Goal: Information Seeking & Learning: Learn about a topic

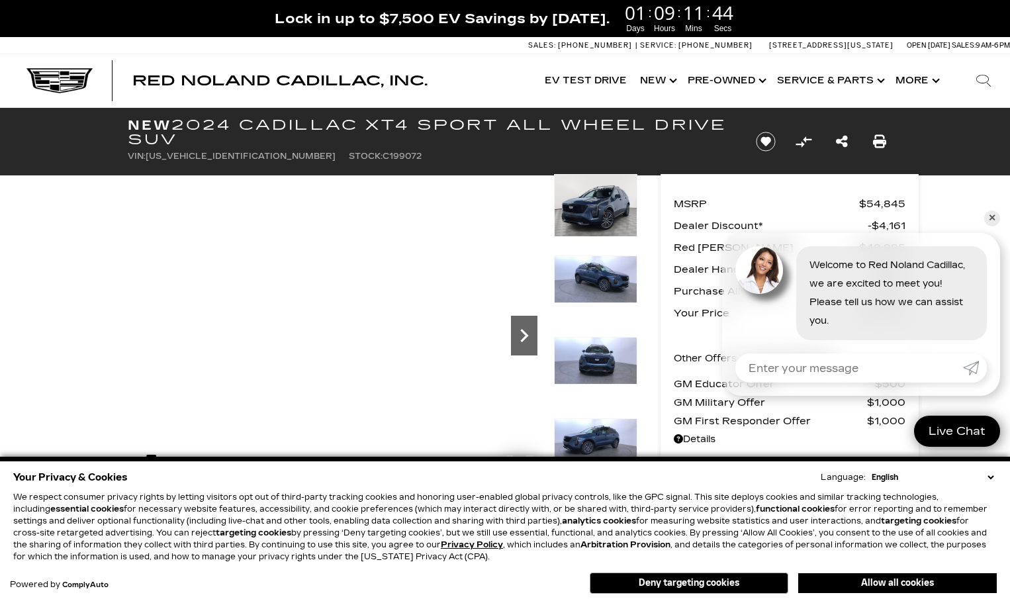
click at [520, 332] on icon "Next" at bounding box center [524, 335] width 26 height 26
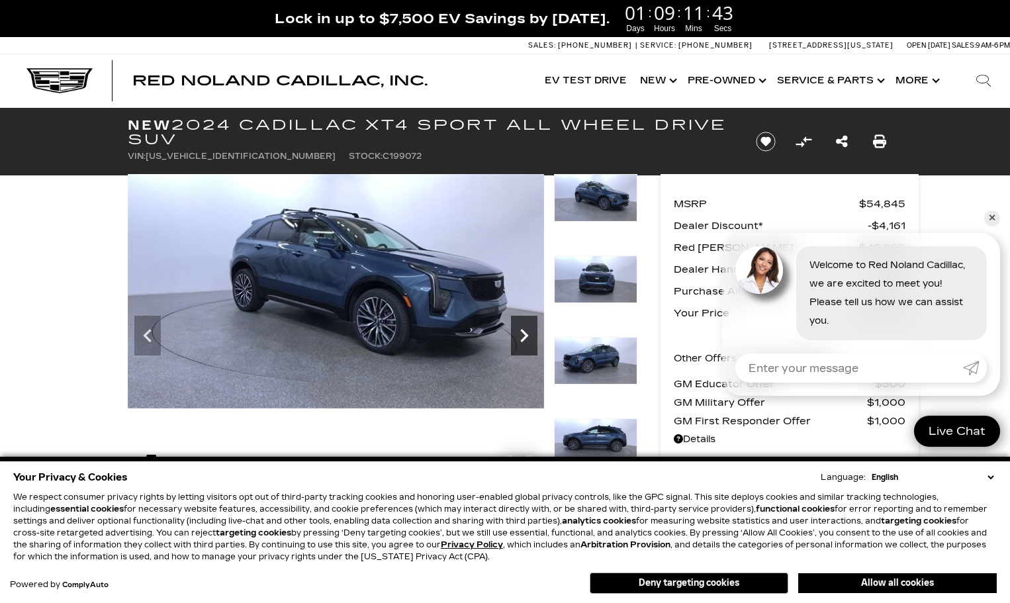
click at [520, 332] on icon "Next" at bounding box center [524, 335] width 26 height 26
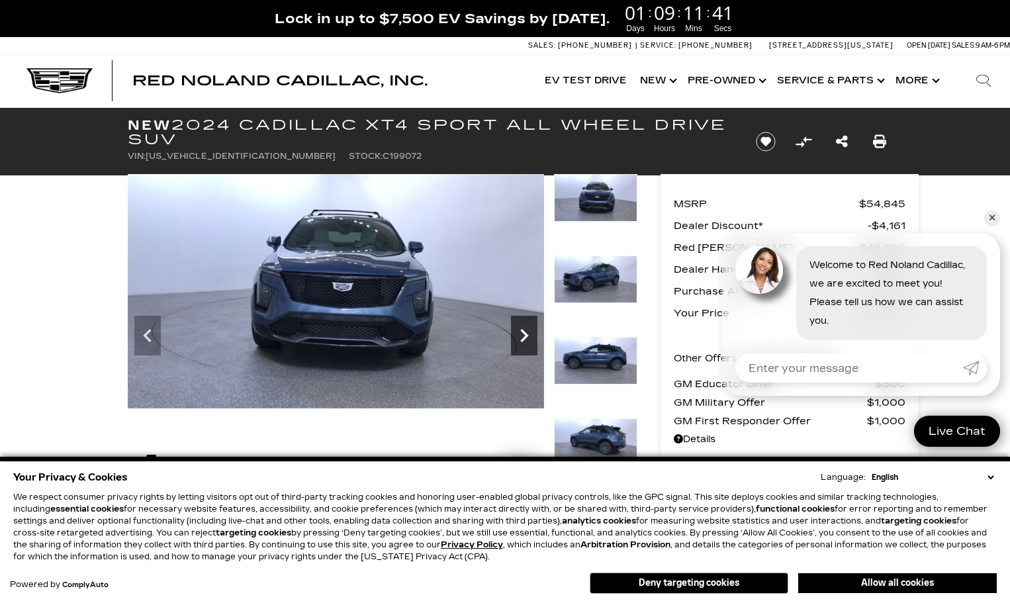
click at [520, 332] on icon "Next" at bounding box center [524, 335] width 26 height 26
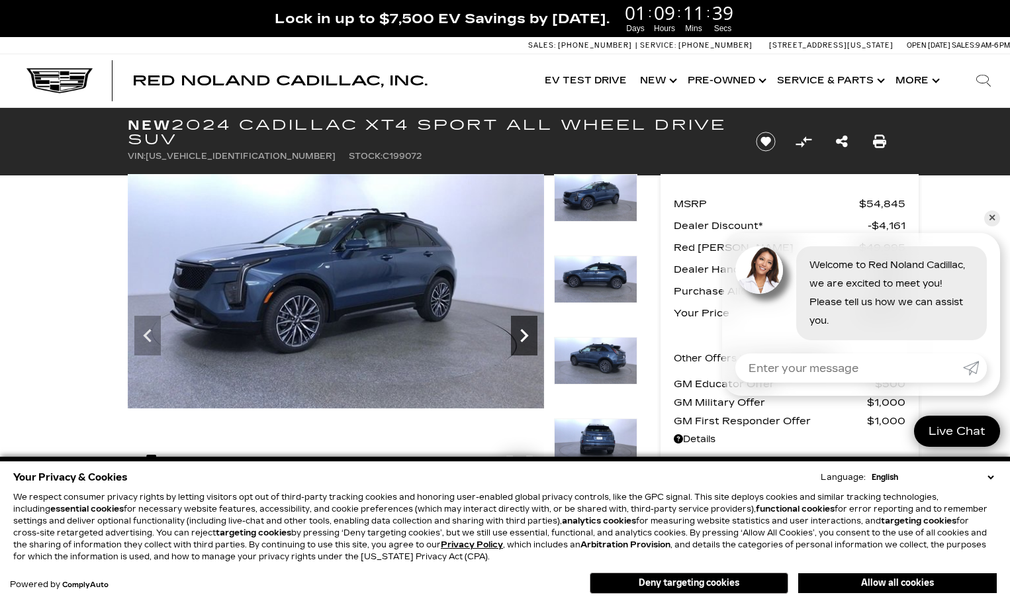
click at [520, 332] on icon "Next" at bounding box center [524, 335] width 26 height 26
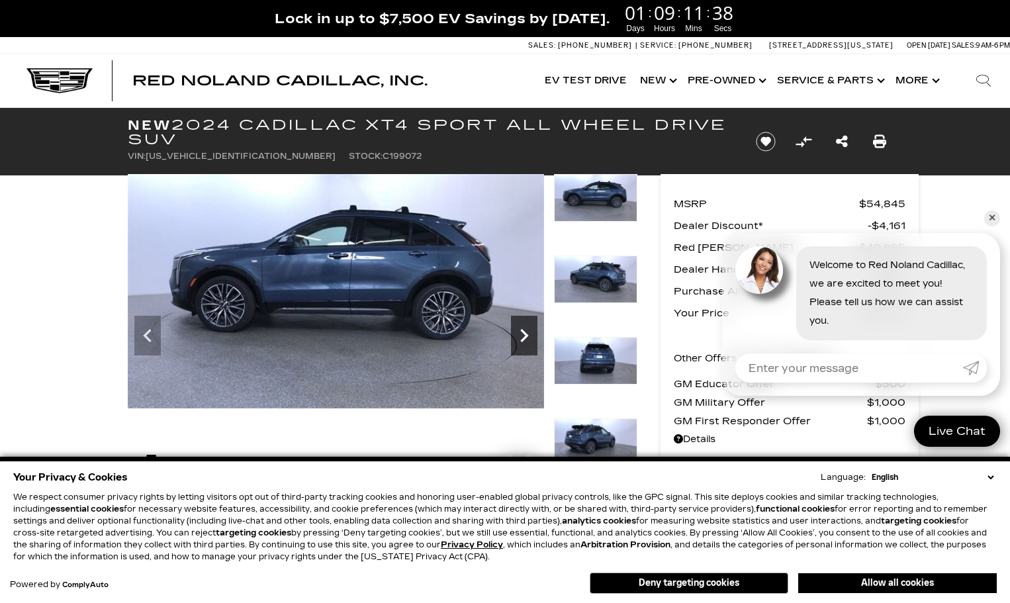
click at [520, 332] on icon "Next" at bounding box center [524, 335] width 26 height 26
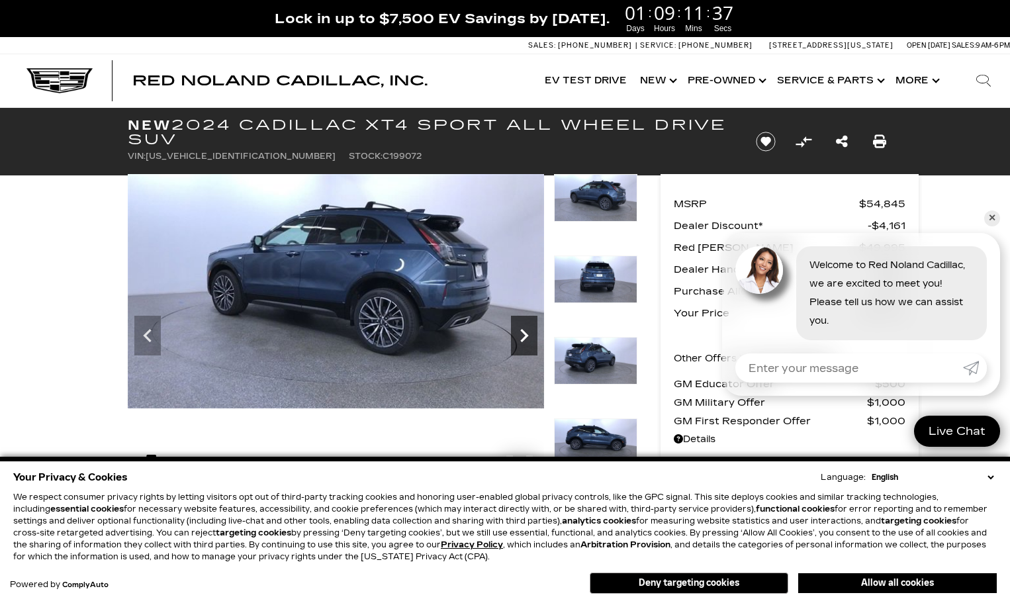
click at [520, 332] on icon "Next" at bounding box center [524, 335] width 26 height 26
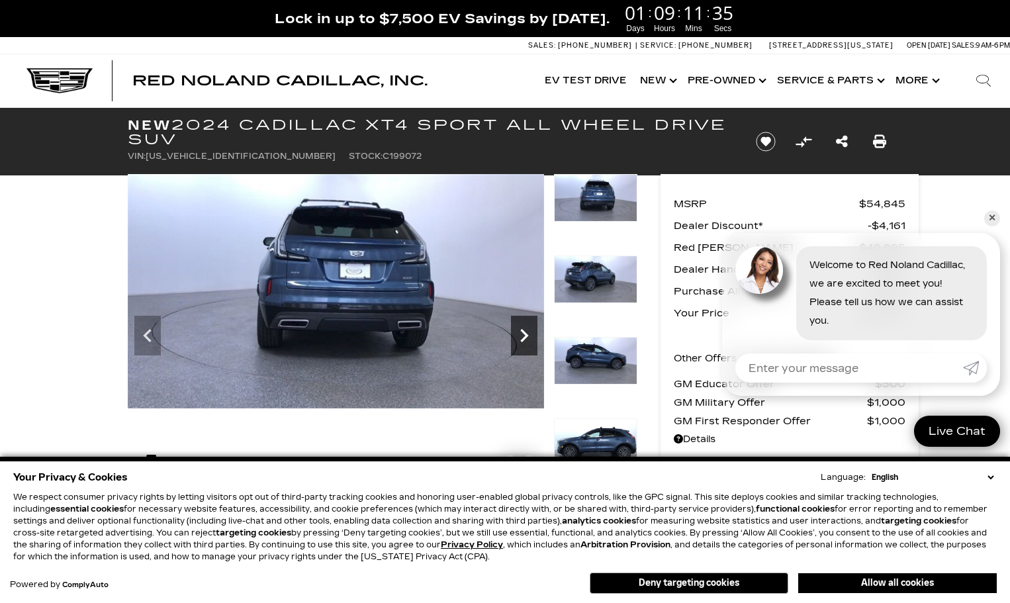
click at [520, 332] on icon "Next" at bounding box center [524, 335] width 26 height 26
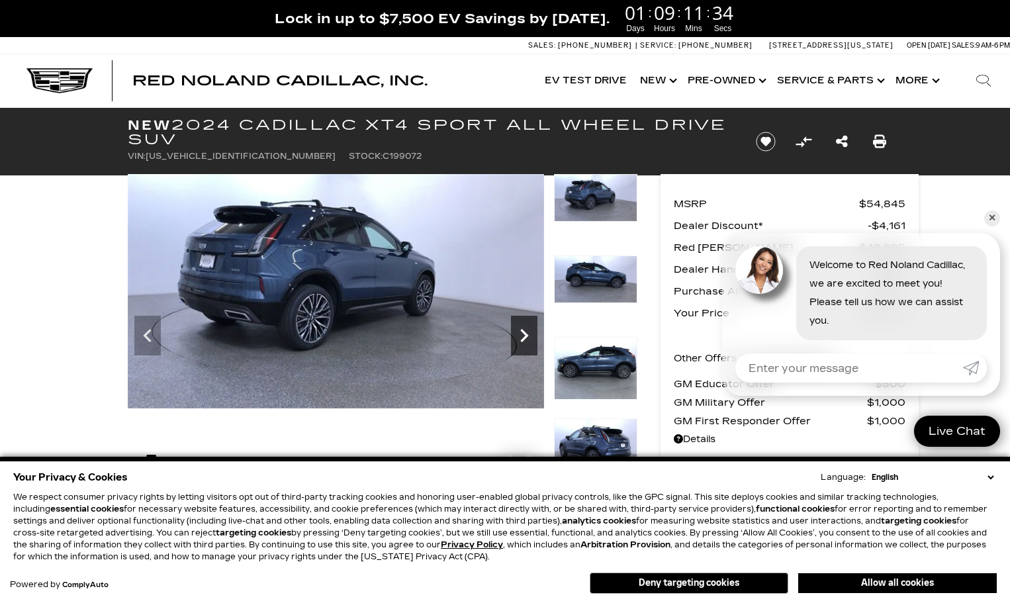
click at [520, 332] on icon "Next" at bounding box center [524, 335] width 26 height 26
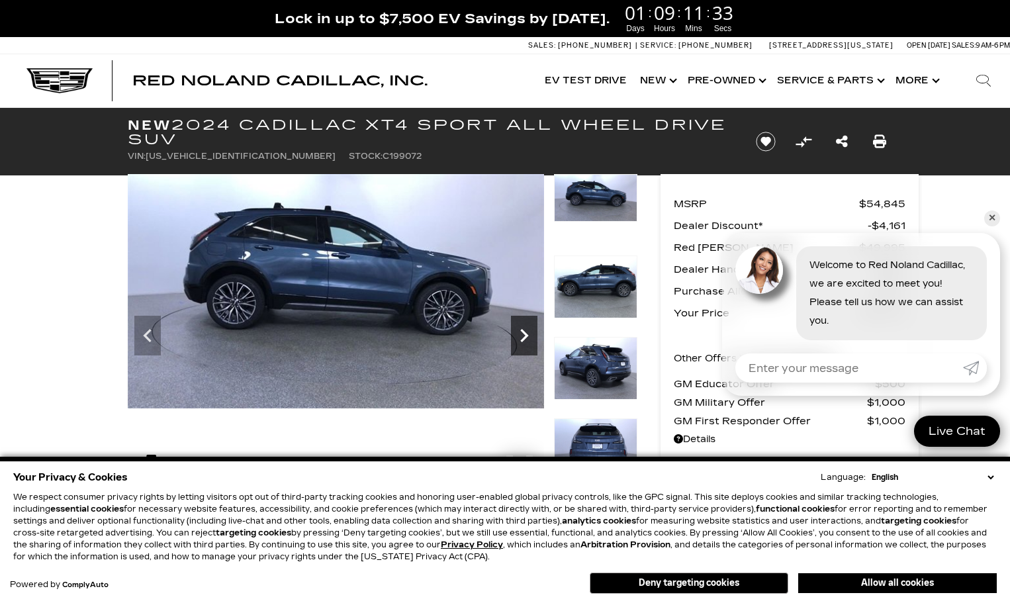
click at [520, 332] on icon "Next" at bounding box center [524, 335] width 26 height 26
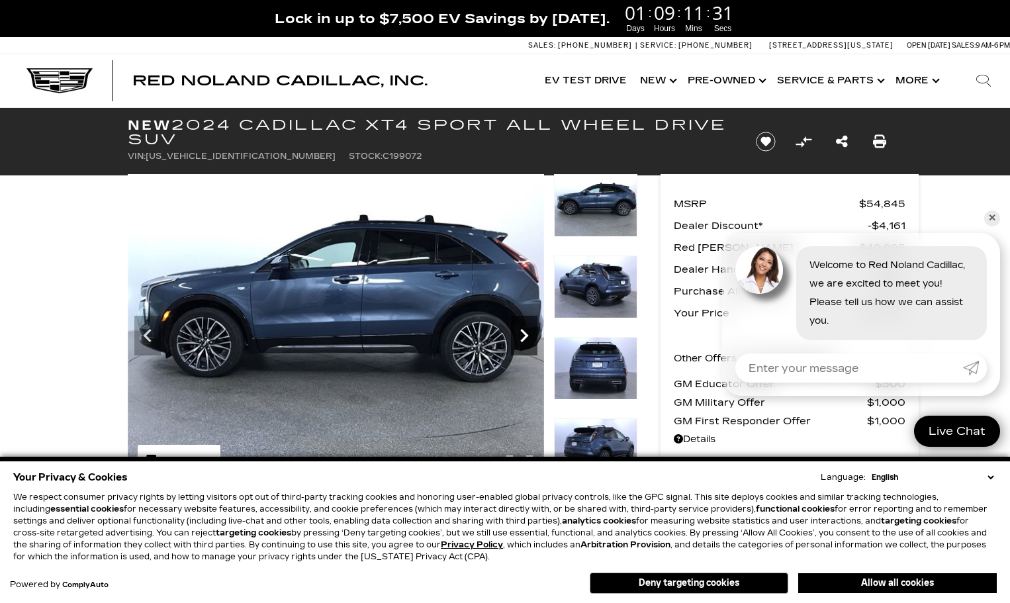
click at [520, 332] on icon "Next" at bounding box center [524, 335] width 26 height 26
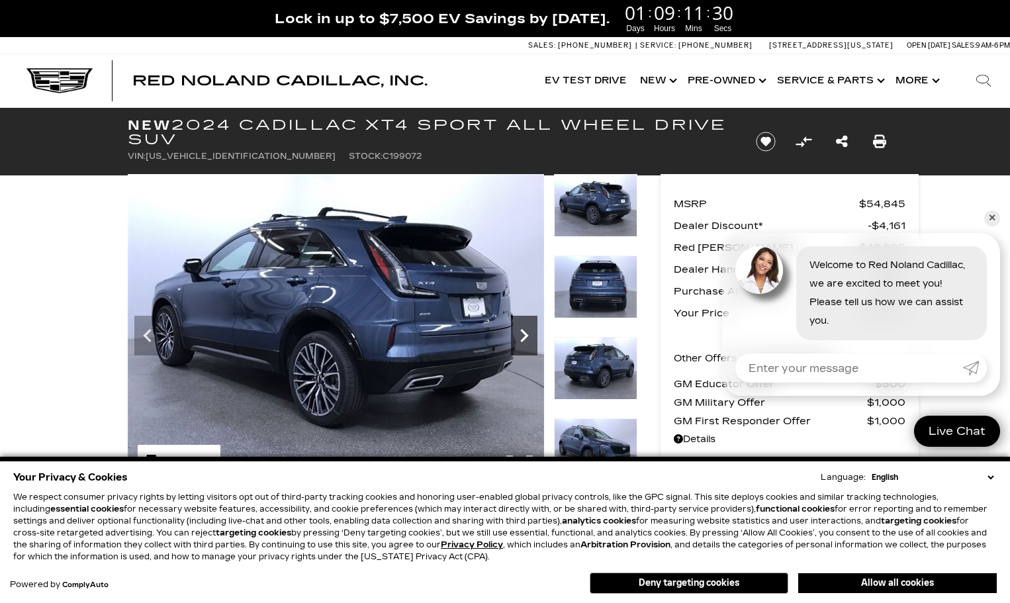
click at [520, 332] on icon "Next" at bounding box center [524, 335] width 26 height 26
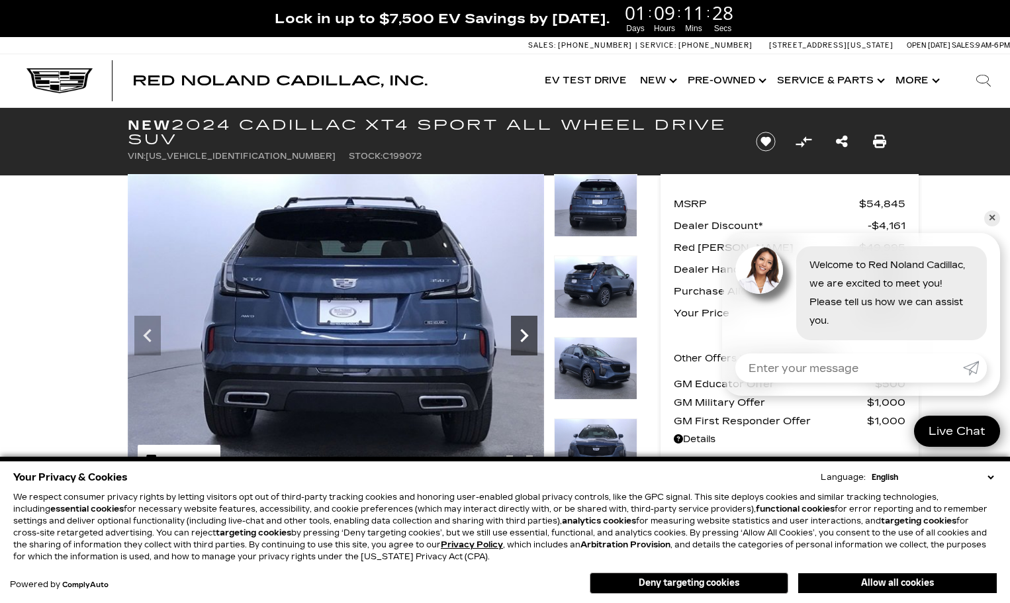
click at [520, 332] on icon "Next" at bounding box center [524, 335] width 26 height 26
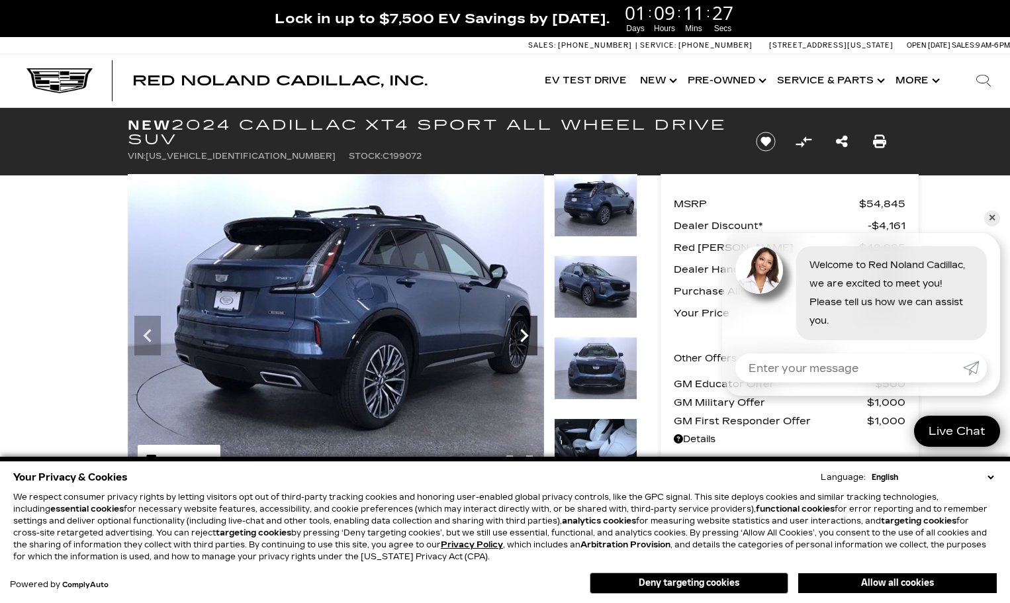
click at [520, 332] on icon "Next" at bounding box center [524, 335] width 26 height 26
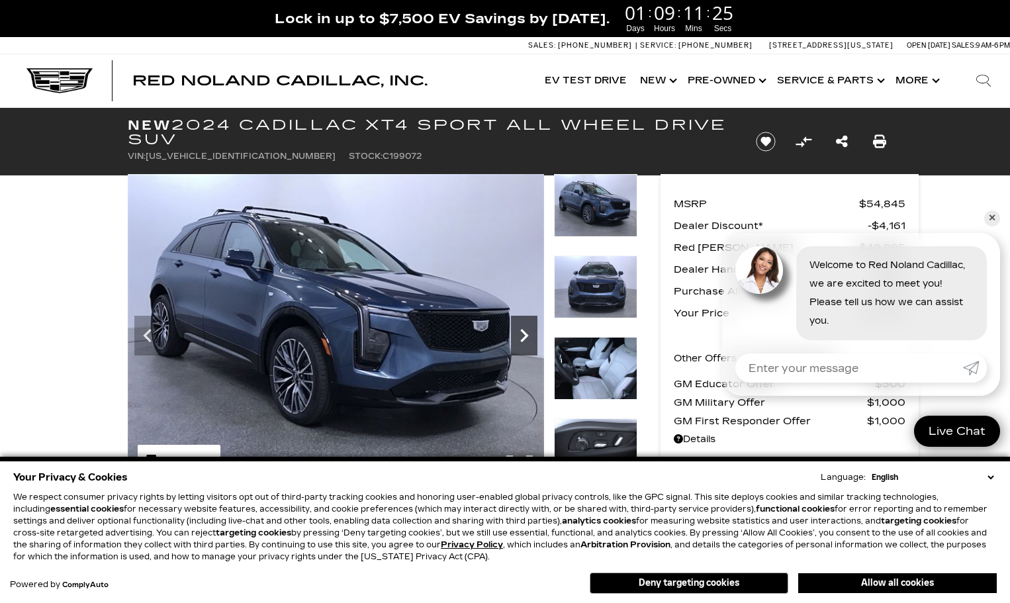
click at [520, 332] on icon "Next" at bounding box center [524, 335] width 26 height 26
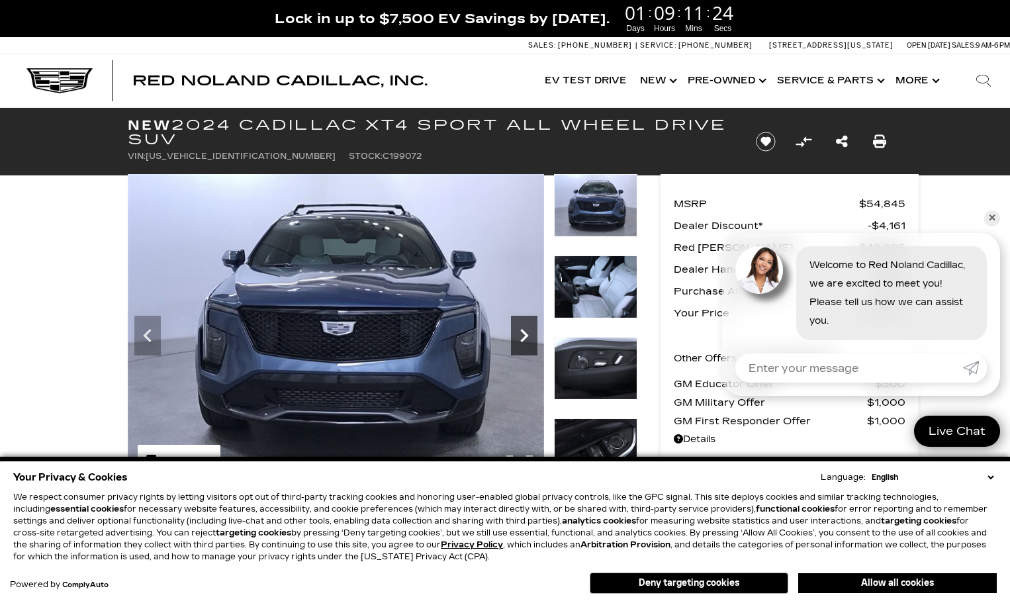
click at [520, 332] on icon "Next" at bounding box center [524, 335] width 26 height 26
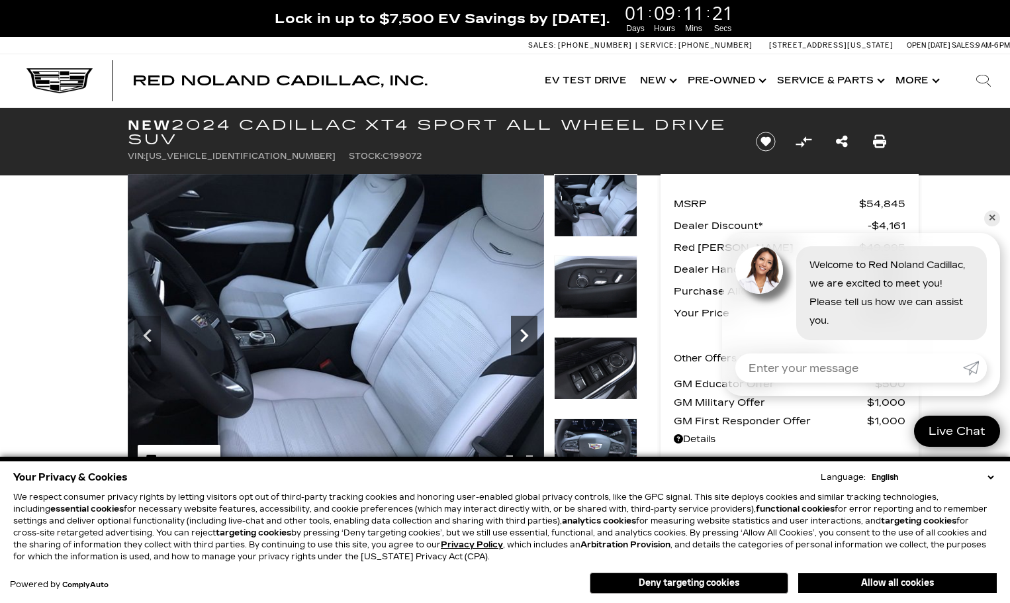
click at [520, 332] on icon "Next" at bounding box center [524, 335] width 26 height 26
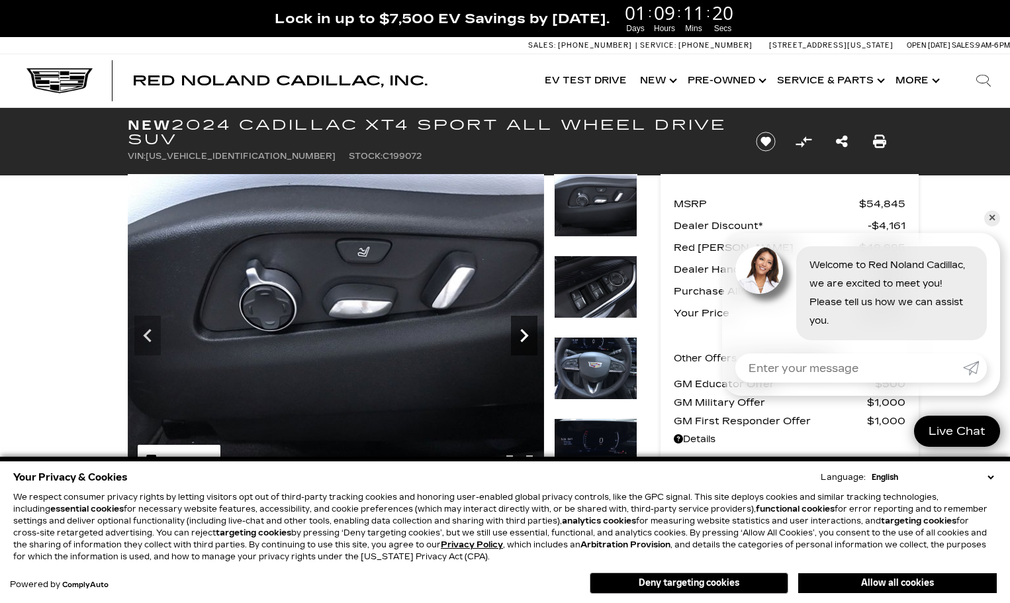
click at [520, 332] on icon "Next" at bounding box center [524, 335] width 26 height 26
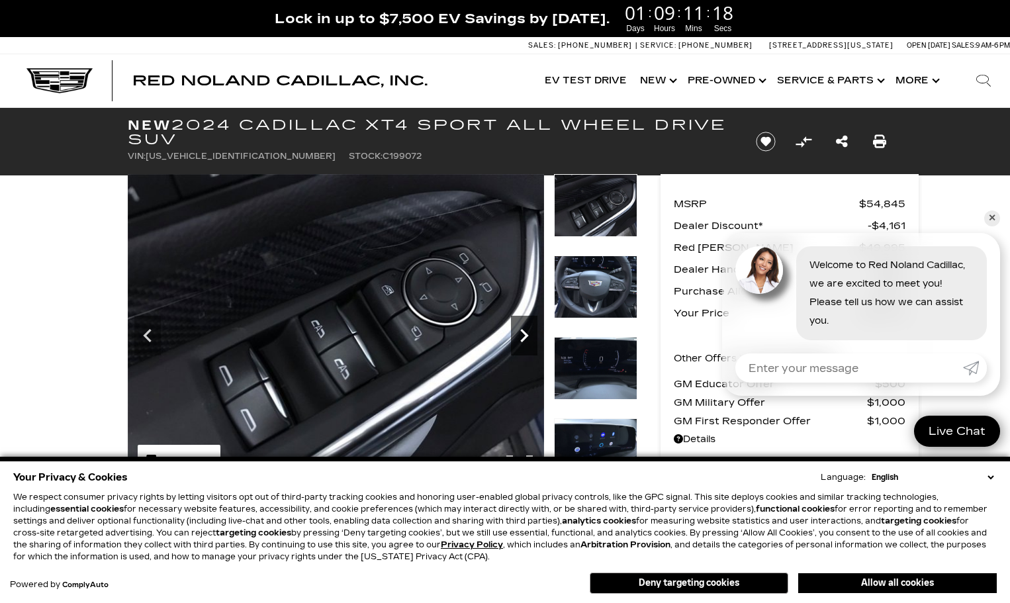
click at [520, 332] on icon "Next" at bounding box center [524, 335] width 26 height 26
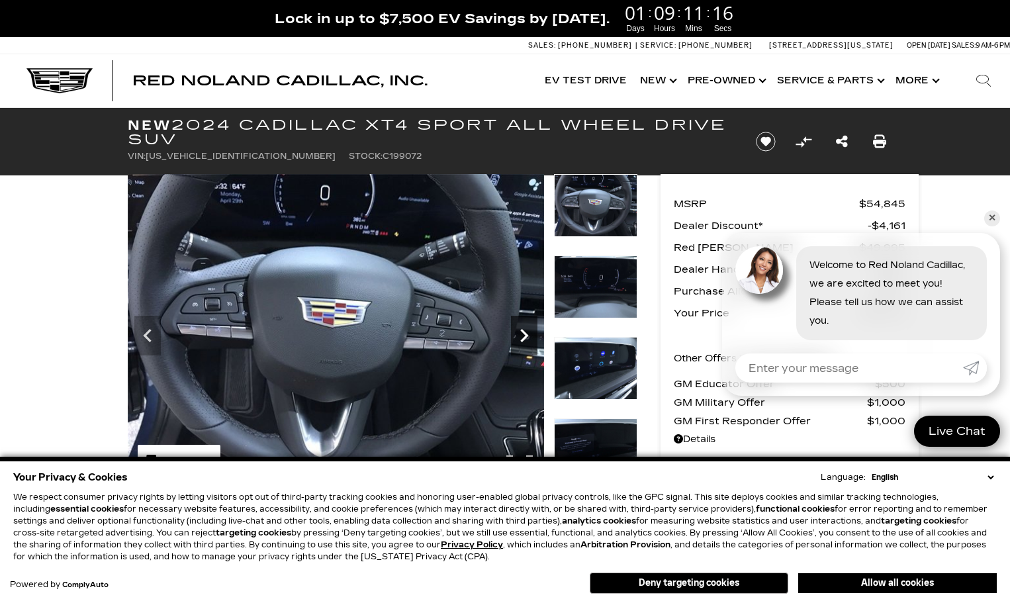
click at [520, 332] on icon "Next" at bounding box center [524, 335] width 26 height 26
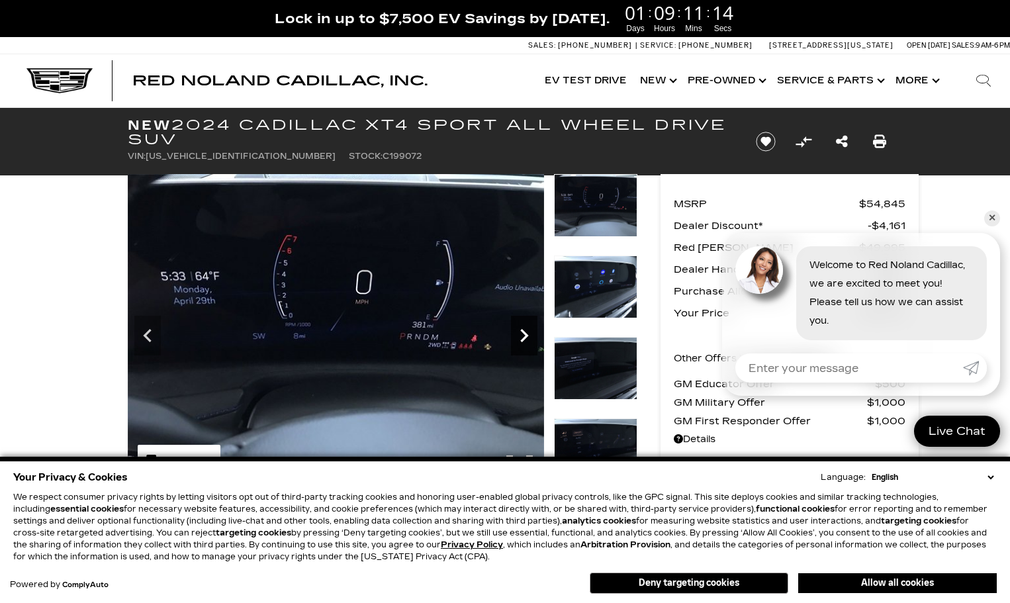
click at [520, 332] on icon "Next" at bounding box center [524, 335] width 26 height 26
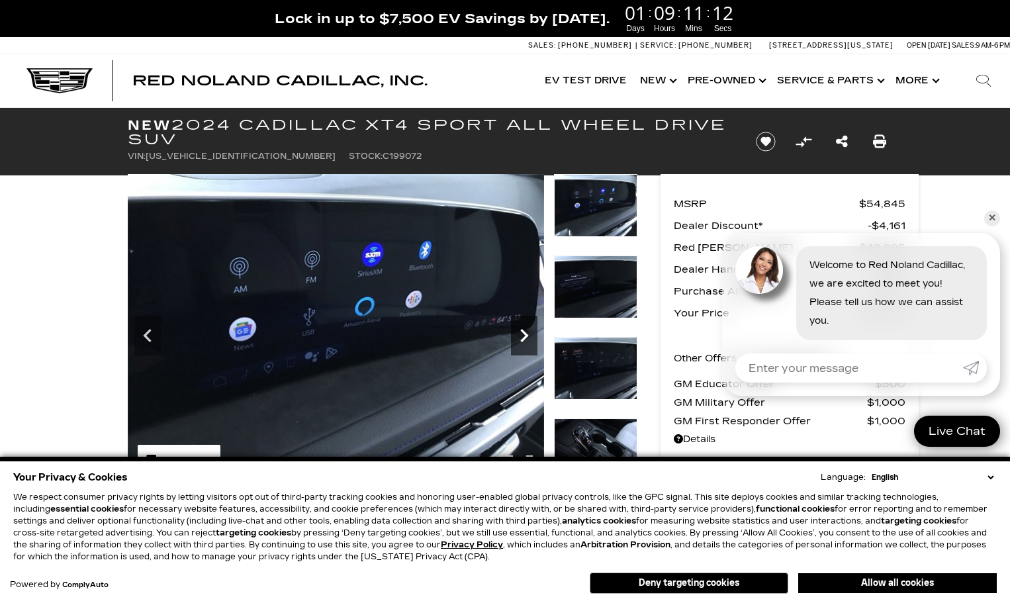
click at [520, 332] on icon "Next" at bounding box center [524, 335] width 26 height 26
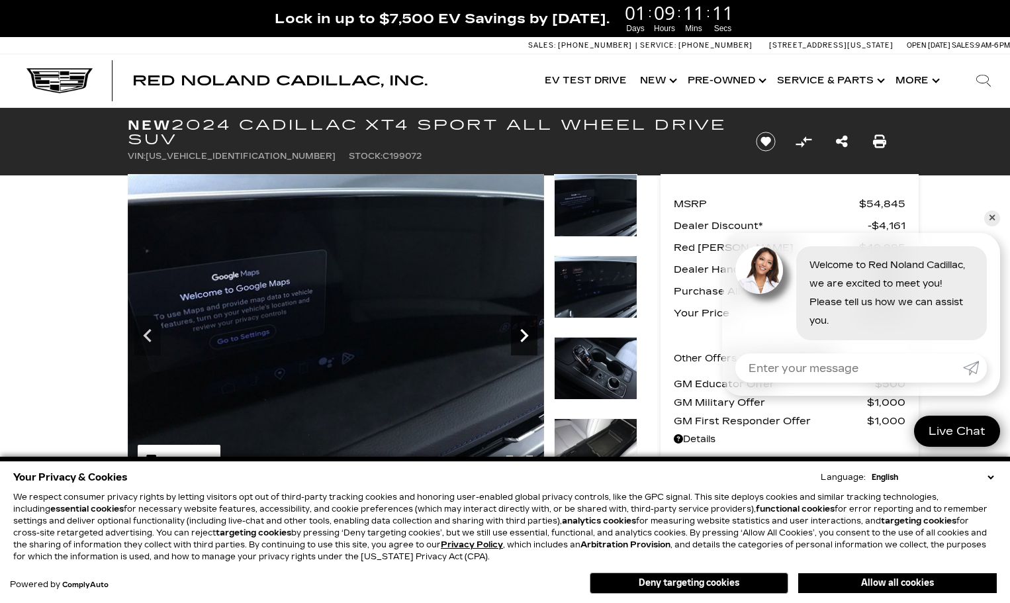
click at [520, 332] on icon "Next" at bounding box center [524, 335] width 26 height 26
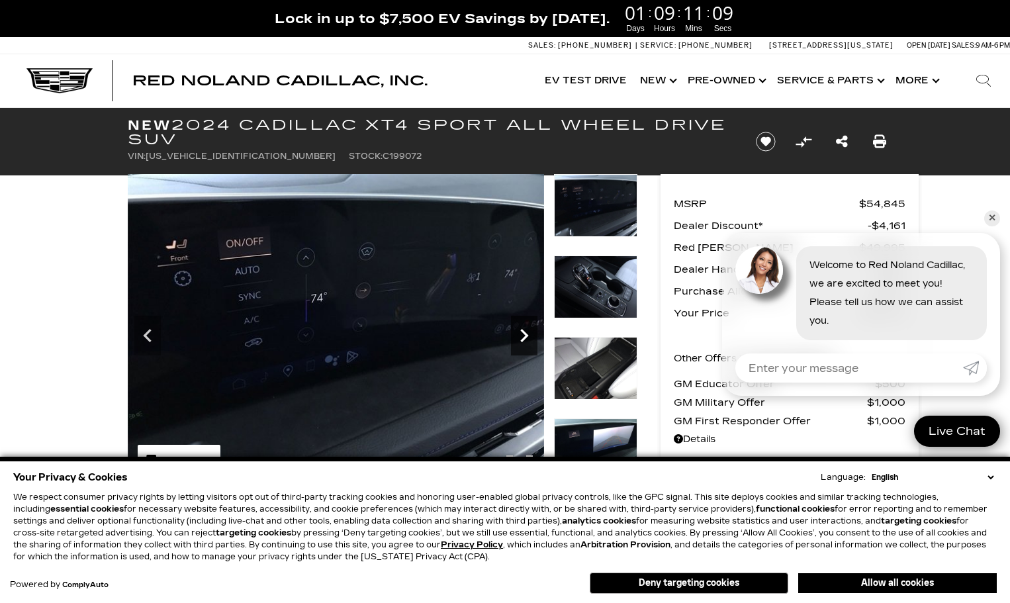
click at [520, 332] on icon "Next" at bounding box center [524, 335] width 26 height 26
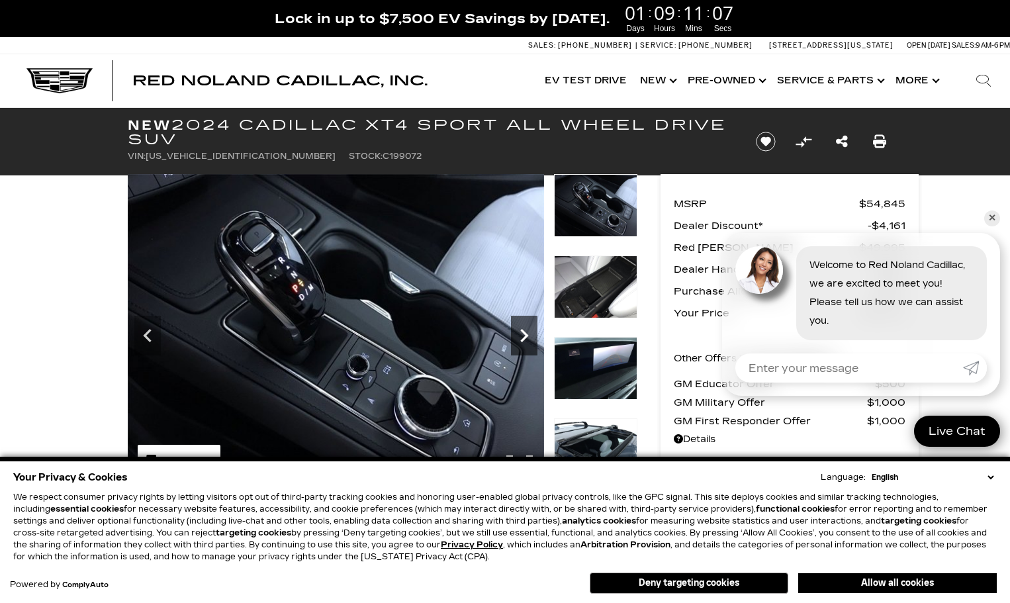
click at [520, 332] on icon "Next" at bounding box center [524, 335] width 26 height 26
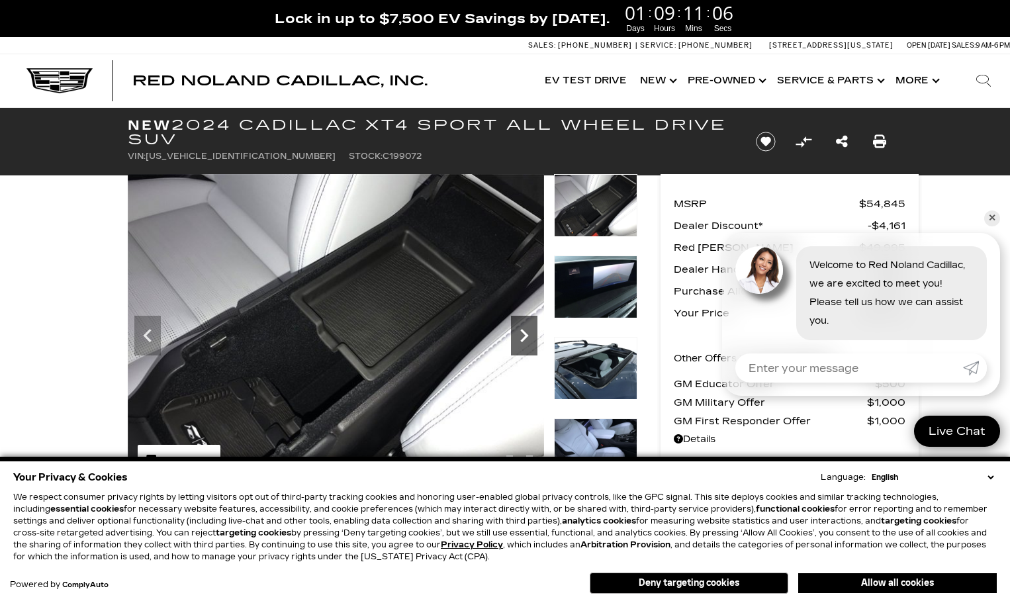
click at [520, 332] on icon "Next" at bounding box center [524, 335] width 26 height 26
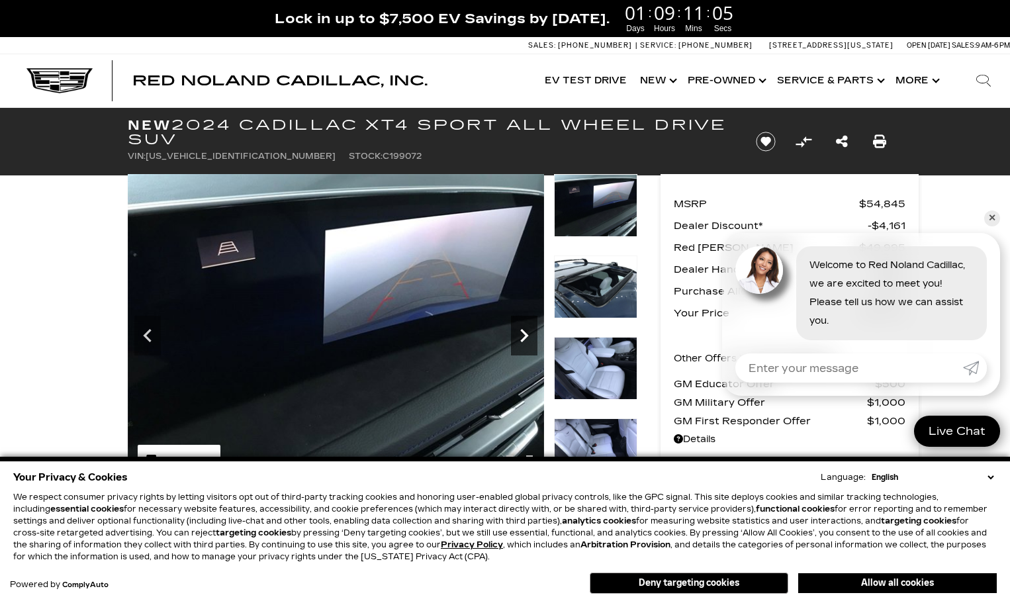
click at [520, 332] on icon "Next" at bounding box center [524, 335] width 26 height 26
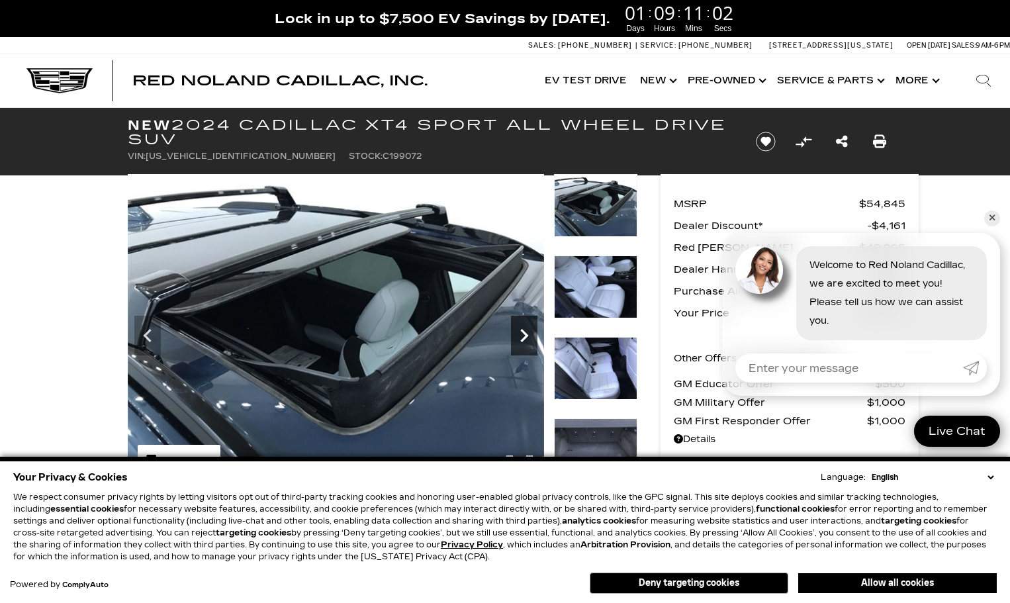
click at [520, 332] on icon "Next" at bounding box center [524, 335] width 26 height 26
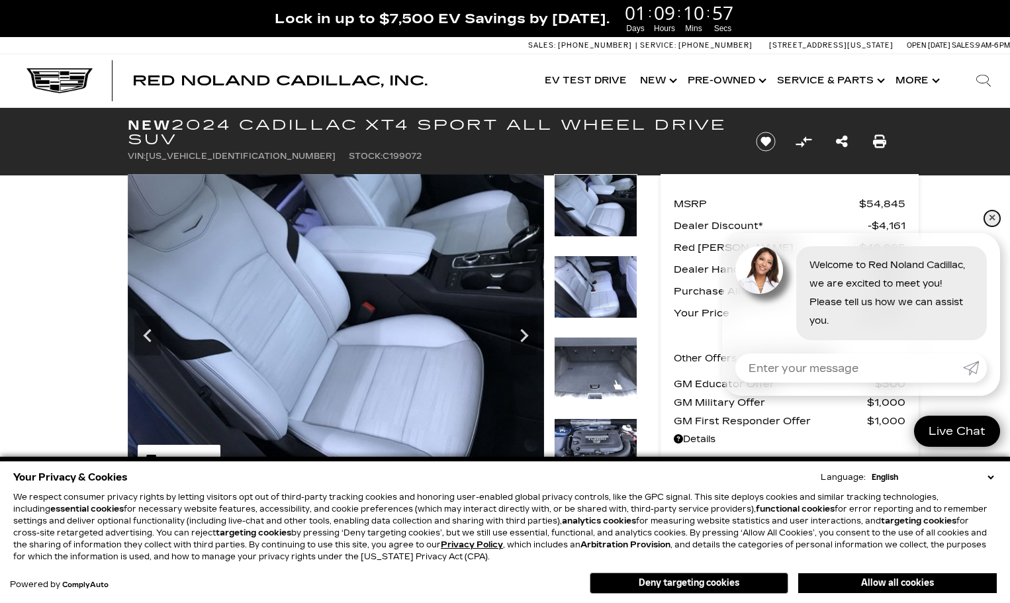
click at [996, 216] on link "✕" at bounding box center [992, 219] width 16 height 16
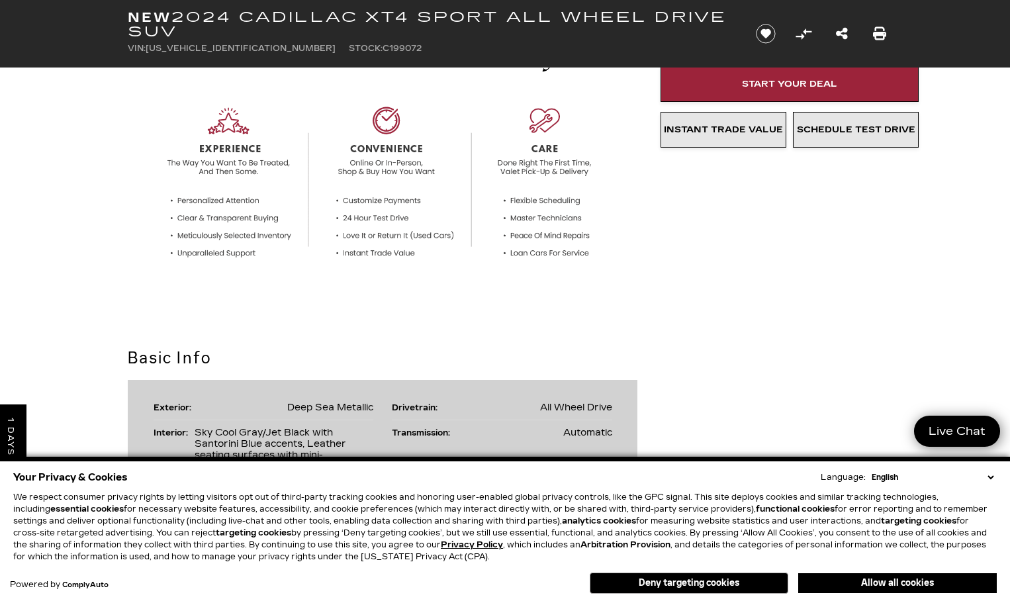
scroll to position [463, 0]
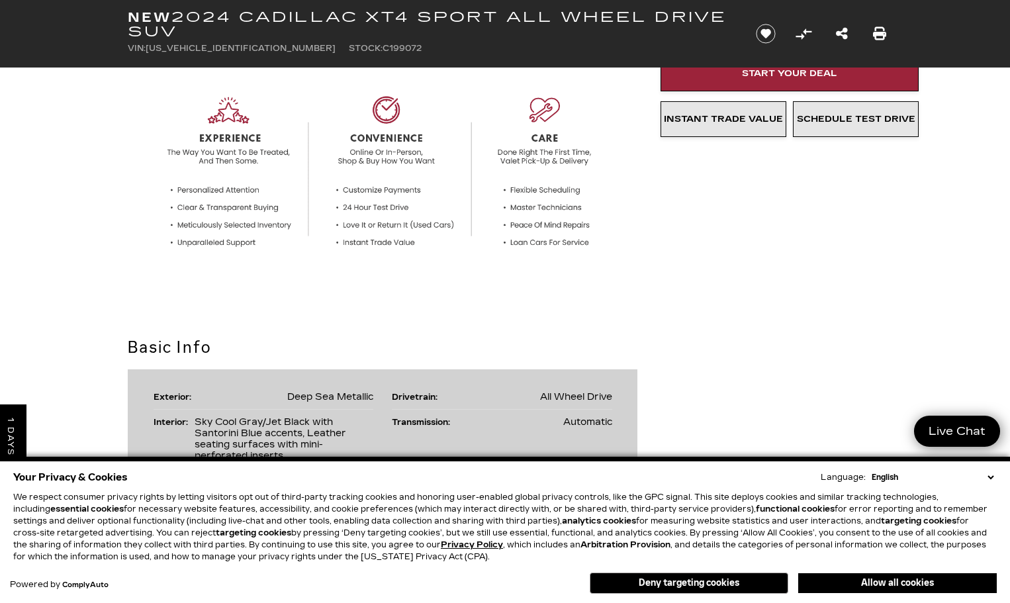
click at [989, 475] on select "English Spanish / Español English / [GEOGRAPHIC_DATA] Korean / 한국어 Vietnamese /…" at bounding box center [933, 477] width 128 height 12
click at [991, 475] on select "English Spanish / Español English / [GEOGRAPHIC_DATA] Korean / 한국어 Vietnamese /…" at bounding box center [933, 477] width 128 height 12
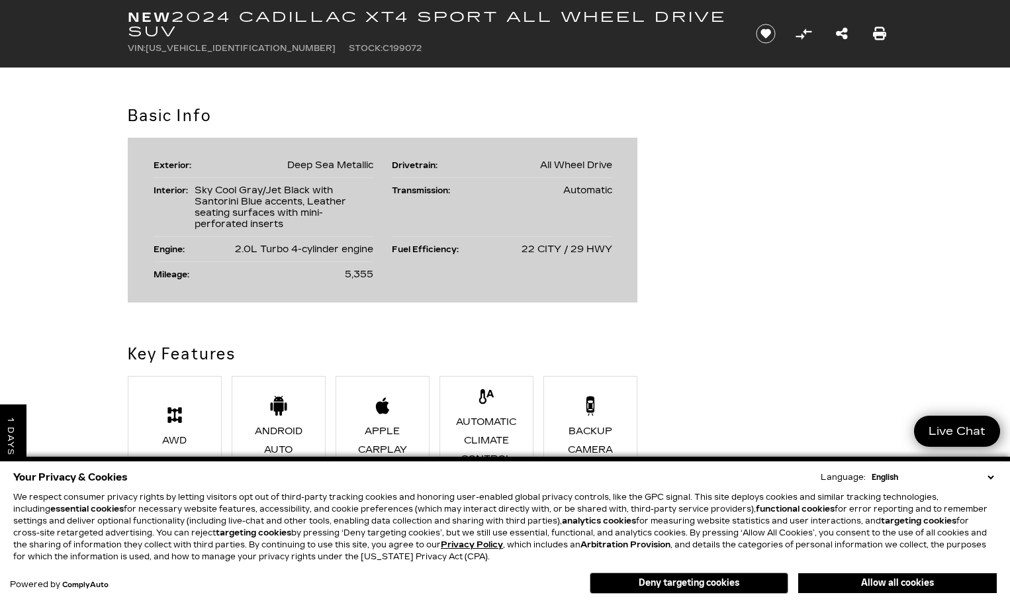
scroll to position [728, 0]
